Goal: Navigation & Orientation: Find specific page/section

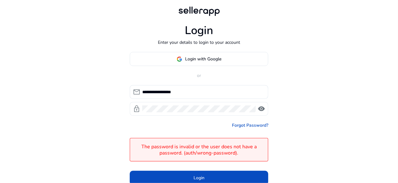
click at [265, 110] on span "visibility" at bounding box center [262, 109] width 8 height 8
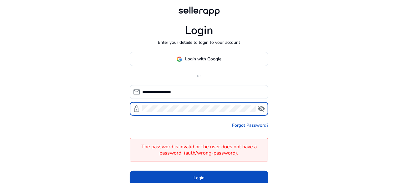
click at [114, 117] on div "**********" at bounding box center [199, 110] width 398 height 220
click button "Login" at bounding box center [199, 178] width 139 height 14
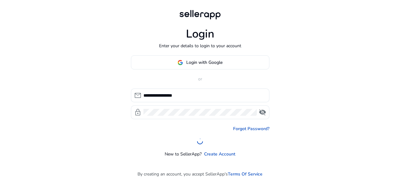
click at [296, 108] on div "**********" at bounding box center [200, 91] width 400 height 183
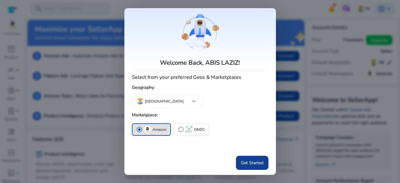
click at [250, 164] on span "Get Started" at bounding box center [252, 162] width 23 height 7
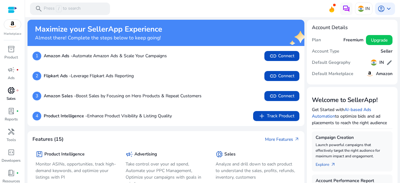
click at [10, 93] on span "donut_small" at bounding box center [12, 91] width 8 height 8
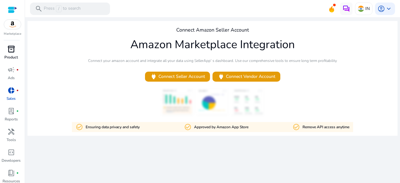
click at [7, 59] on p "Product" at bounding box center [10, 57] width 13 height 6
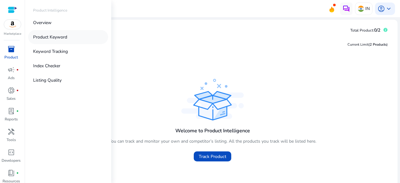
click at [60, 37] on p "Product Keyword" at bounding box center [50, 37] width 34 height 7
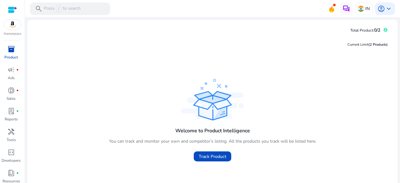
click at [11, 53] on span "inventory_2" at bounding box center [12, 49] width 8 height 8
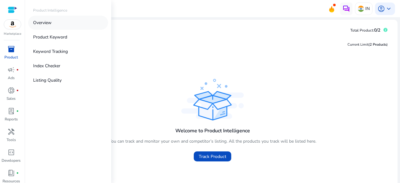
click at [50, 23] on p "Overview" at bounding box center [42, 22] width 18 height 7
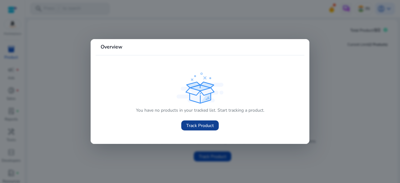
click at [199, 126] on span "Track Product" at bounding box center [200, 125] width 28 height 7
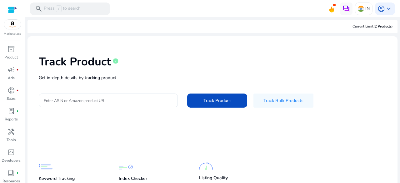
scroll to position [43, 0]
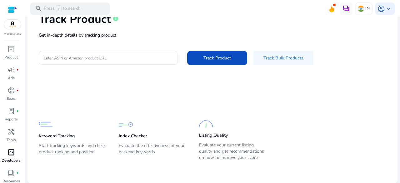
click at [11, 151] on span "code_blocks" at bounding box center [12, 153] width 8 height 8
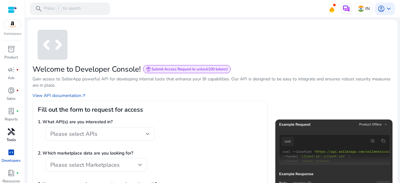
click at [13, 140] on p "Tools" at bounding box center [11, 140] width 9 height 6
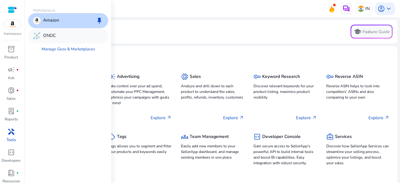
click at [49, 37] on p "ONDC" at bounding box center [49, 36] width 13 height 8
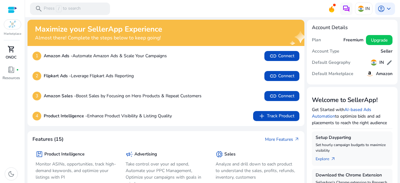
click at [11, 50] on span "shopping_cart" at bounding box center [12, 49] width 8 height 8
